Goal: Find specific page/section: Find specific page/section

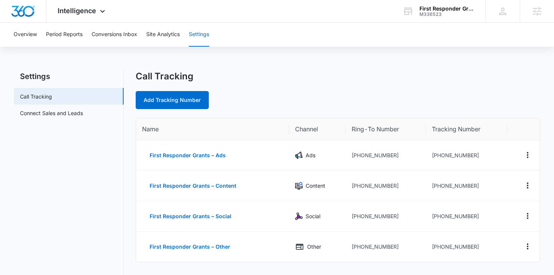
click at [421, 12] on div "M336523" at bounding box center [446, 14] width 55 height 5
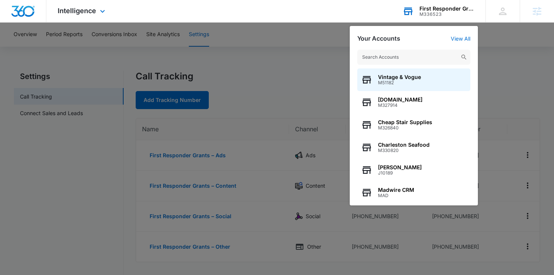
type input "M95368"
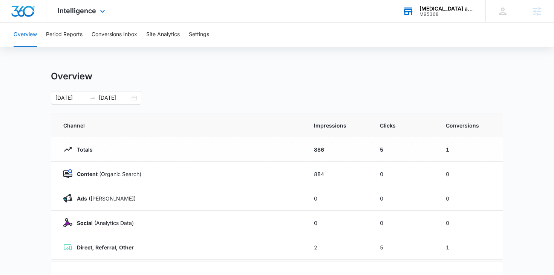
click at [424, 8] on div "[MEDICAL_DATA] and Son of Lebanon" at bounding box center [446, 9] width 55 height 6
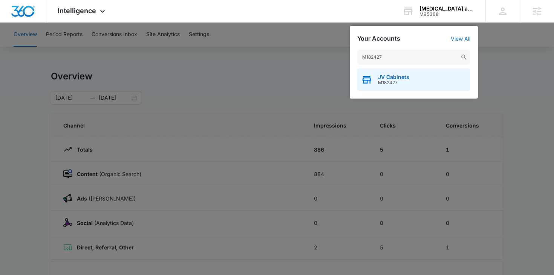
type input "M182427"
click at [404, 70] on div "JV Cabinets M182427" at bounding box center [413, 80] width 113 height 23
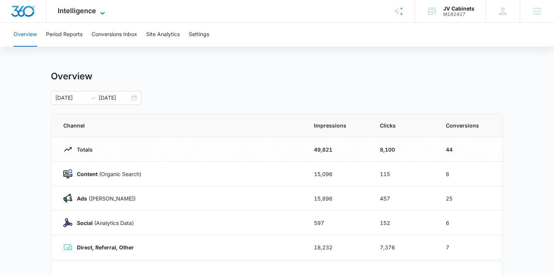
click at [101, 14] on icon at bounding box center [102, 13] width 9 height 9
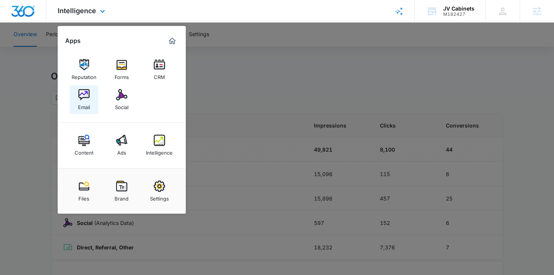
click at [83, 102] on div "Email" at bounding box center [84, 106] width 12 height 10
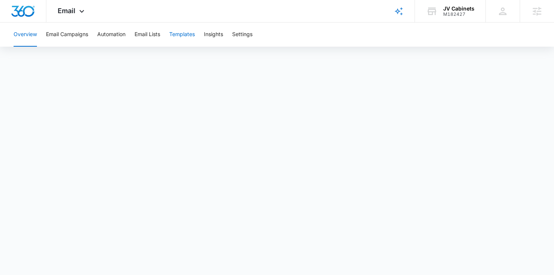
click at [179, 31] on button "Templates" at bounding box center [182, 35] width 26 height 24
click at [444, 6] on div "JV Cabinets" at bounding box center [458, 9] width 31 height 6
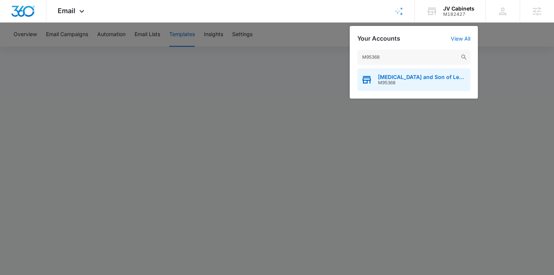
type input "M95368"
click at [434, 81] on span "M95368" at bounding box center [422, 82] width 89 height 5
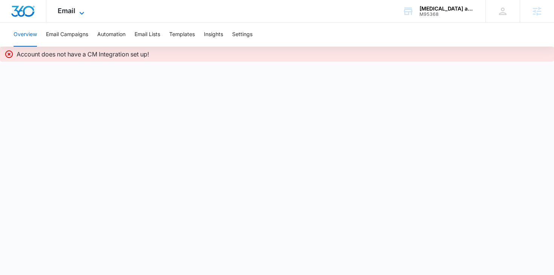
click at [66, 9] on span "Email" at bounding box center [67, 11] width 18 height 8
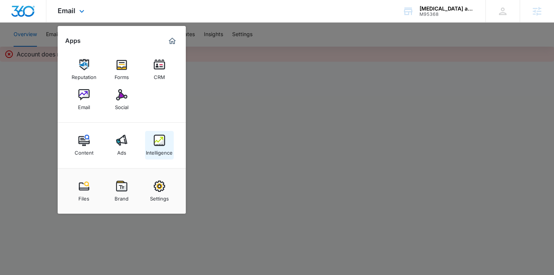
click at [170, 158] on link "Intelligence" at bounding box center [159, 145] width 29 height 29
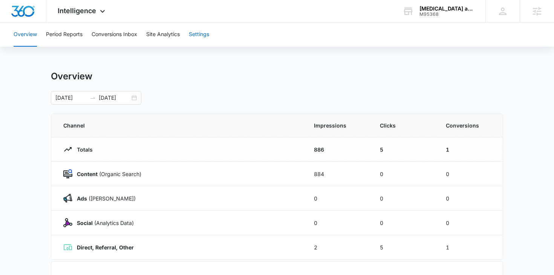
click at [199, 38] on button "Settings" at bounding box center [199, 35] width 20 height 24
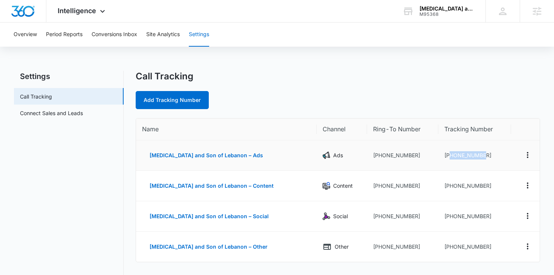
drag, startPoint x: 484, startPoint y: 153, endPoint x: 441, endPoint y: 158, distance: 43.2
click at [441, 158] on td "+15132140473" at bounding box center [474, 156] width 73 height 31
copy td "5132140473"
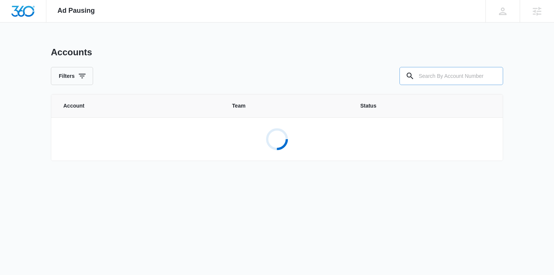
click at [433, 77] on input "text" at bounding box center [451, 76] width 104 height 18
paste input "M95368"
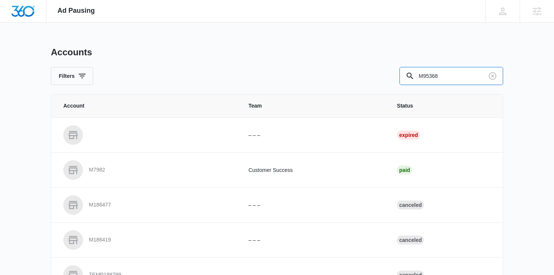
type input "M95368"
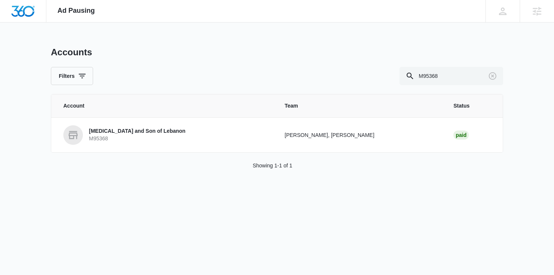
click at [149, 129] on p "[MEDICAL_DATA] and Son of Lebanon" at bounding box center [137, 132] width 96 height 8
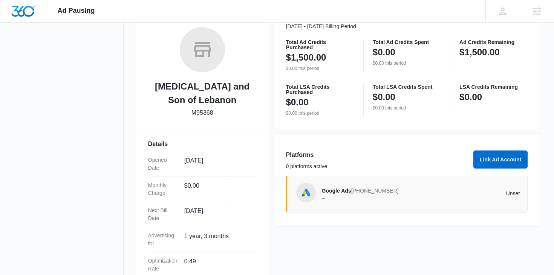
scroll to position [119, 0]
